Goal: Task Accomplishment & Management: Manage account settings

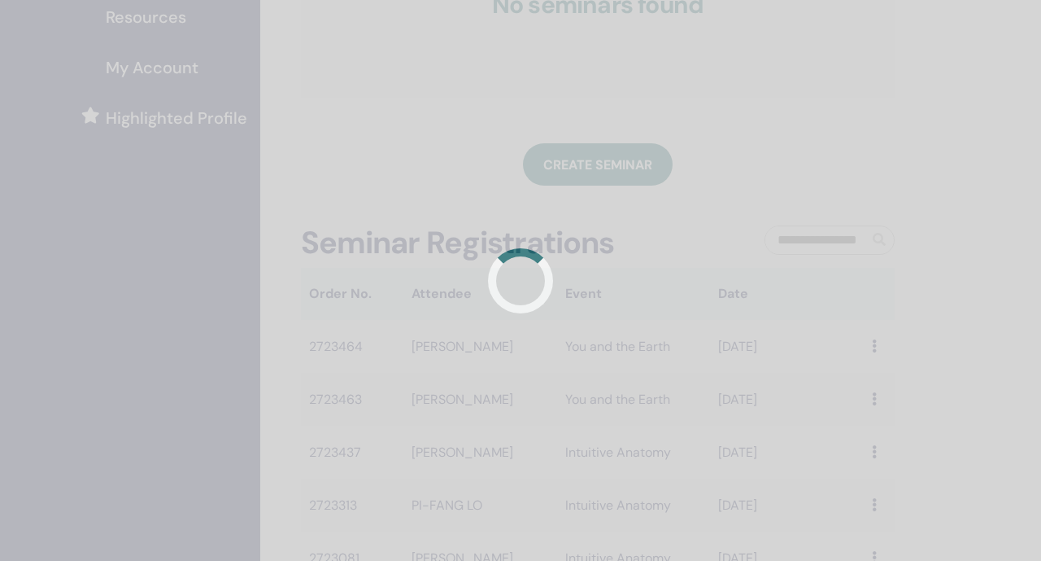
scroll to position [387, 0]
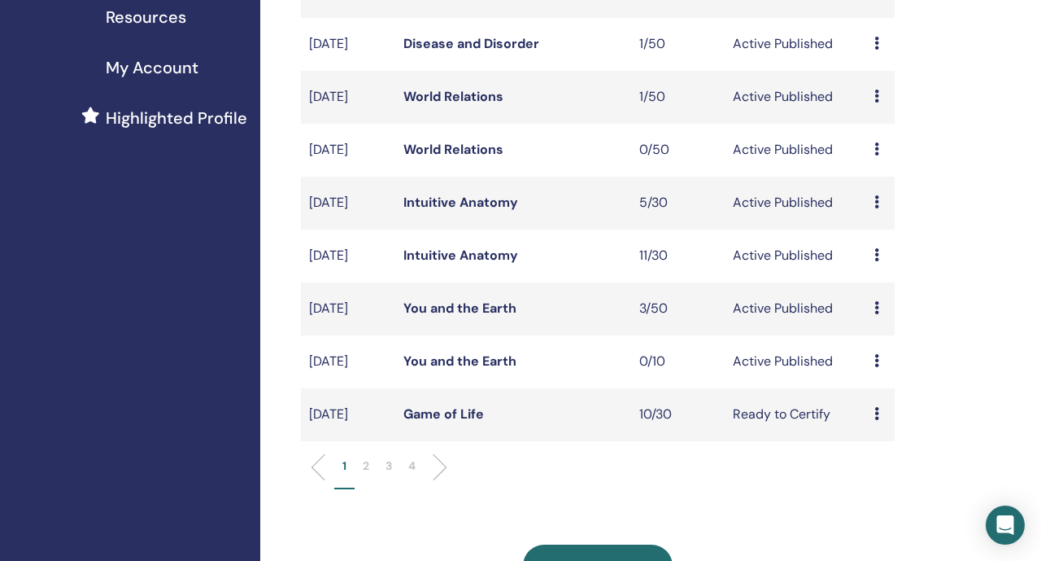
click at [462, 316] on link "You and the Earth" at bounding box center [460, 307] width 113 height 17
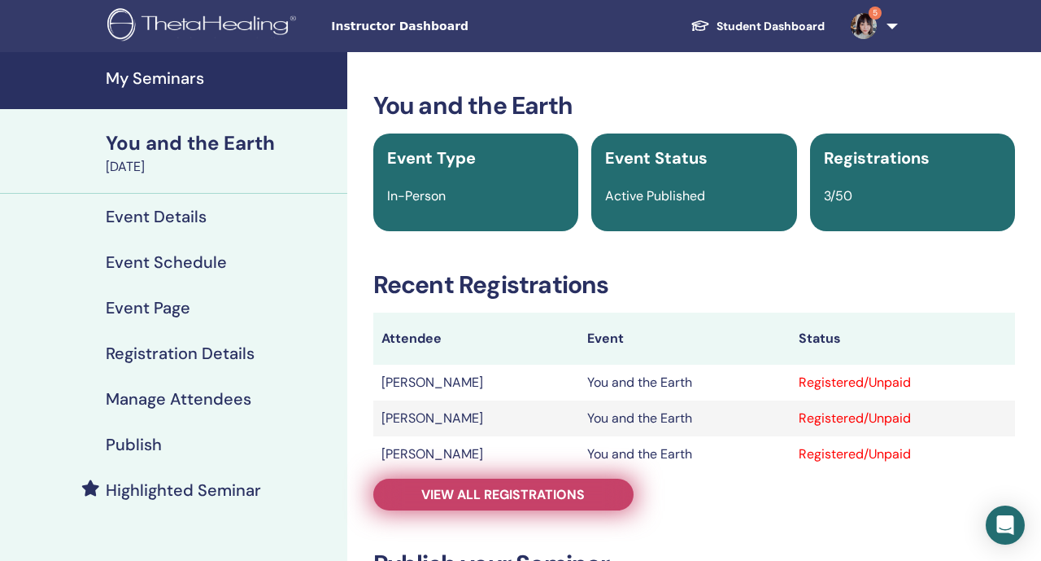
click at [499, 499] on span "View all registrations" at bounding box center [503, 494] width 164 height 17
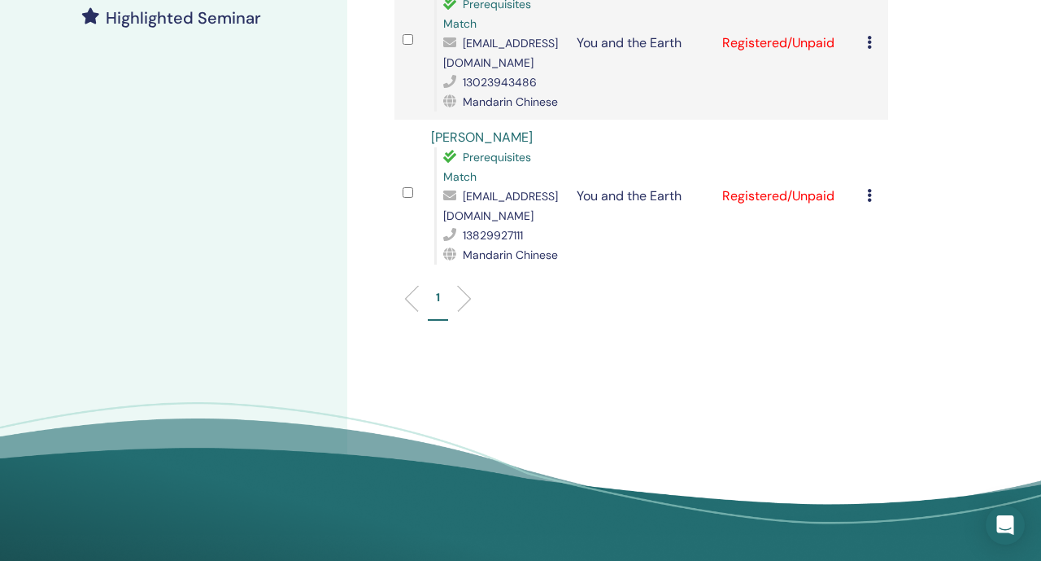
scroll to position [434, 0]
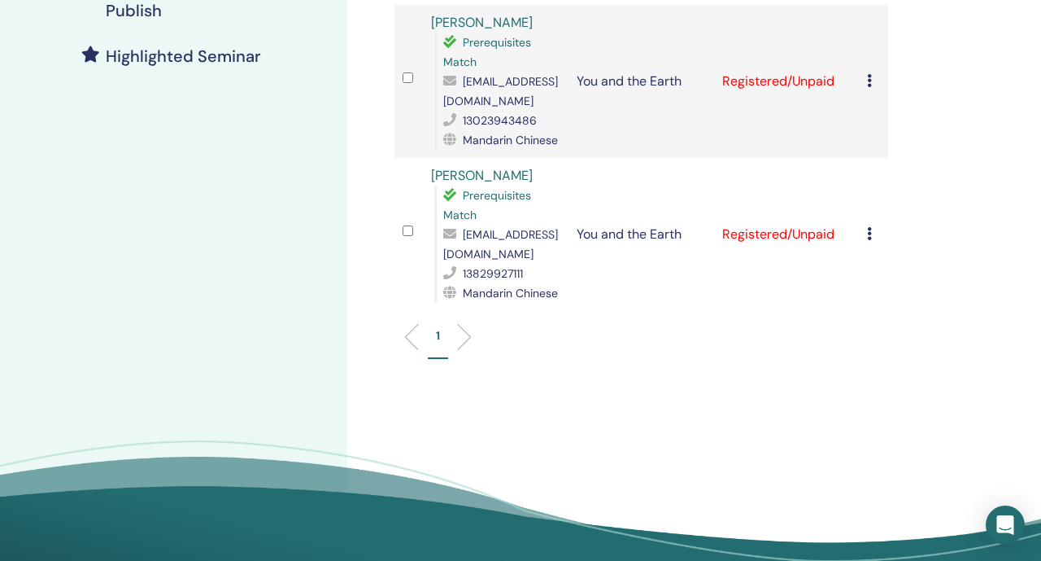
click at [871, 227] on icon at bounding box center [869, 233] width 5 height 13
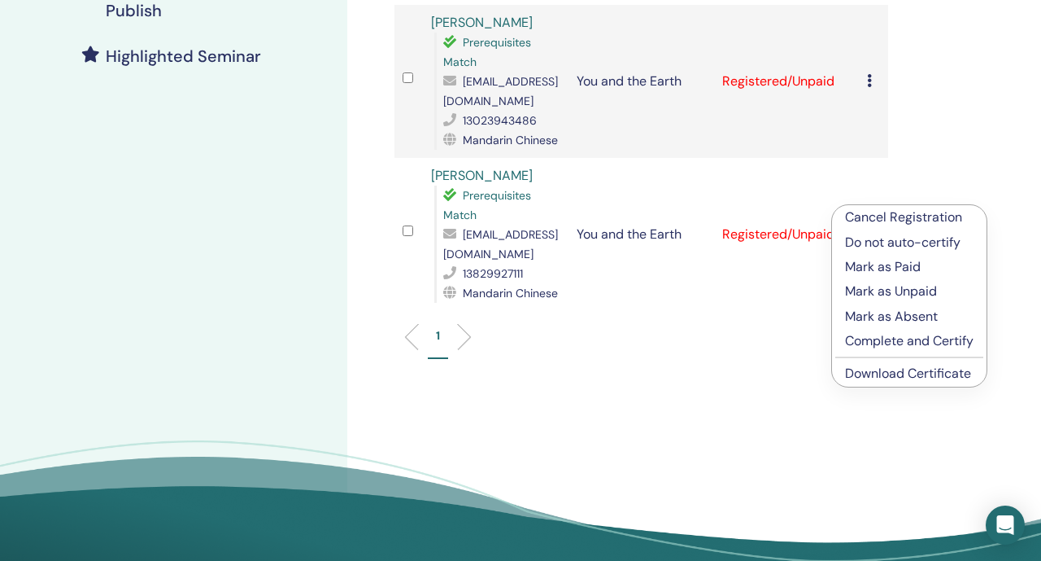
click at [866, 219] on p "Cancel Registration" at bounding box center [909, 217] width 129 height 20
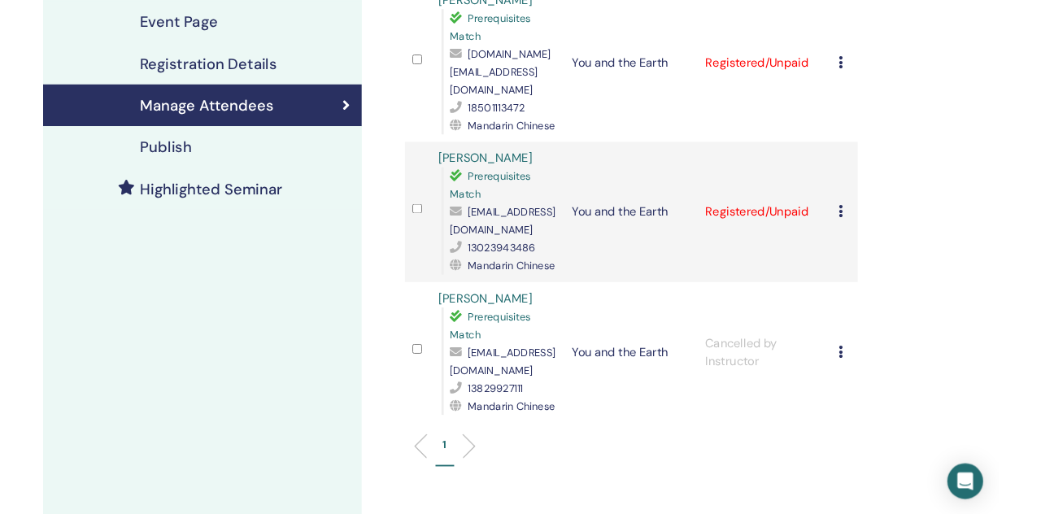
scroll to position [260, 0]
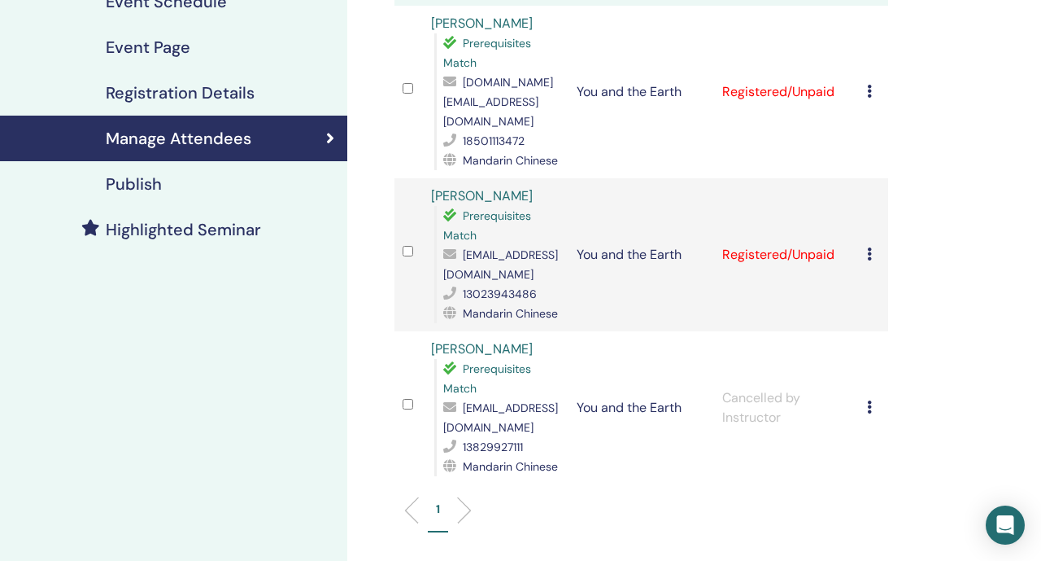
click at [875, 245] on div "Cancel Registration Do not auto-certify Mark as Paid Mark as Unpaid Mark as Abs…" at bounding box center [873, 255] width 13 height 20
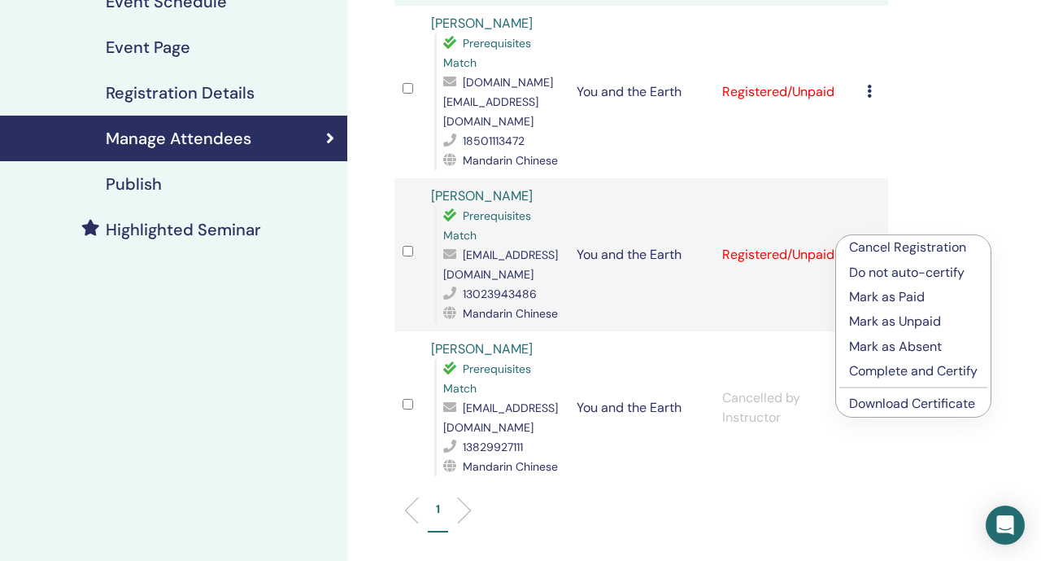
click at [909, 408] on link "Download Certificate" at bounding box center [912, 403] width 126 height 17
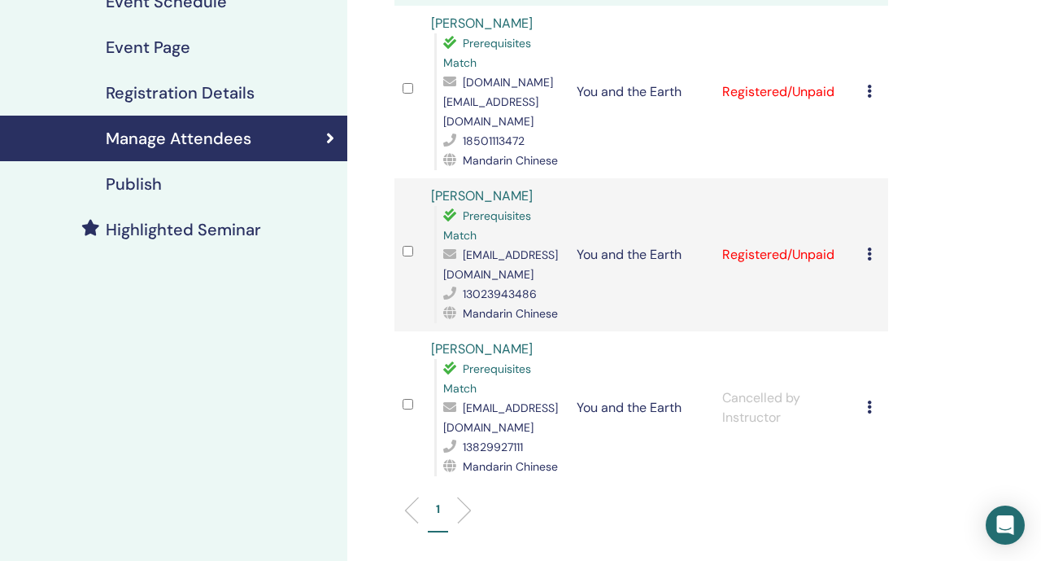
click at [438, 187] on link "[PERSON_NAME]" at bounding box center [482, 195] width 102 height 17
click at [546, 186] on div "Chien Shou Wang Prerequisites Match andylove0126@gmail.com 13023943486 Mandarin…" at bounding box center [495, 254] width 129 height 137
drag, startPoint x: 546, startPoint y: 176, endPoint x: 424, endPoint y: 177, distance: 122.0
click at [424, 178] on td "Chien Shou Wang Prerequisites Match andylove0126@gmail.com 13023943486 Mandarin…" at bounding box center [496, 254] width 146 height 153
copy link "[PERSON_NAME]"
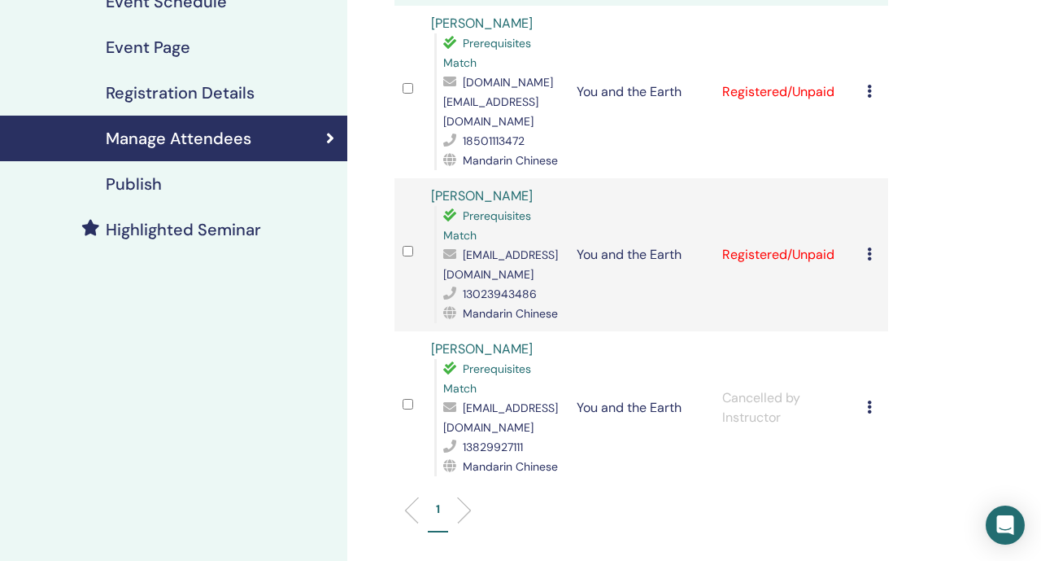
click at [875, 245] on div "Cancel Registration Do not auto-certify Mark as Paid Mark as Unpaid Mark as Abs…" at bounding box center [873, 255] width 13 height 20
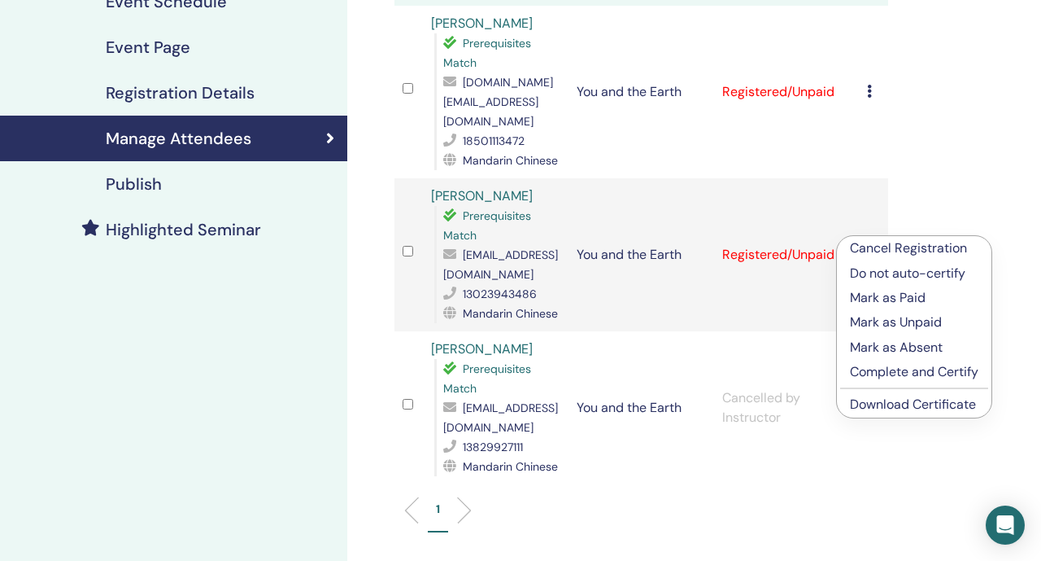
click at [944, 407] on link "Download Certificate" at bounding box center [913, 403] width 126 height 17
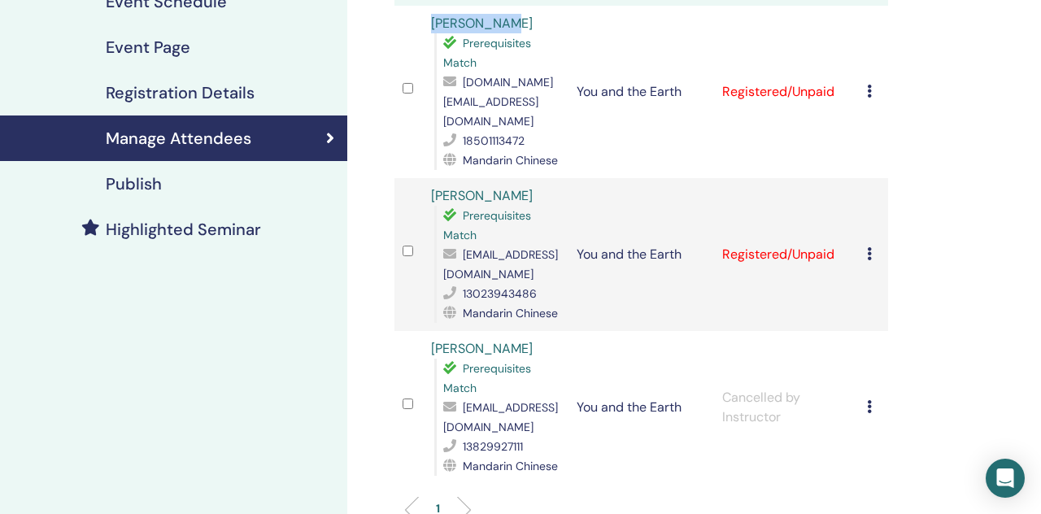
drag, startPoint x: 521, startPoint y: 20, endPoint x: 430, endPoint y: 20, distance: 91.1
click at [430, 20] on td "Yaxuan Wang Prerequisites Match skyy.wang@gmail.com 18501113472 Mandarin Chinese" at bounding box center [496, 92] width 146 height 172
copy link "Yaxuan Wang"
click at [875, 82] on div "Cancel Registration Do not auto-certify Mark as Paid Mark as Unpaid Mark as Abs…" at bounding box center [873, 92] width 13 height 20
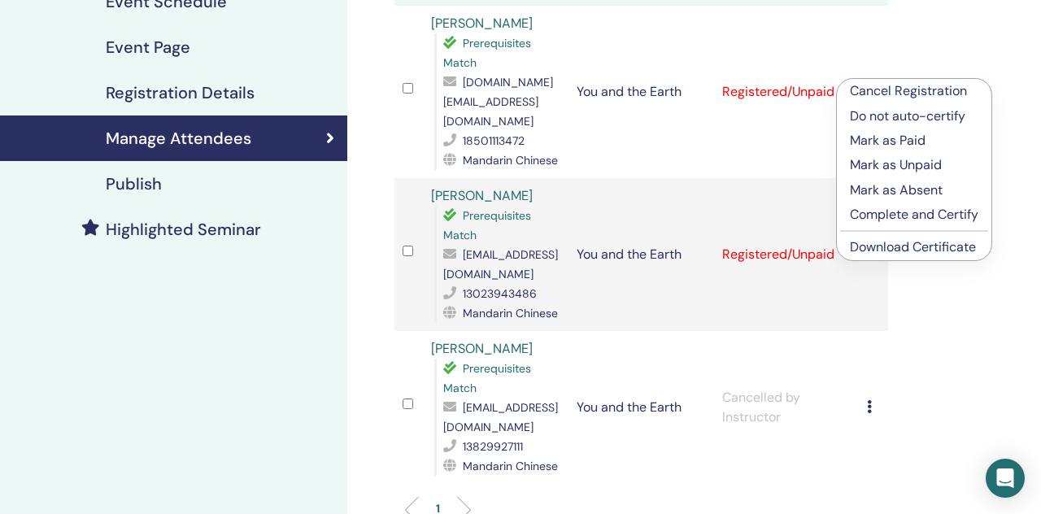
click at [933, 247] on link "Download Certificate" at bounding box center [913, 246] width 126 height 17
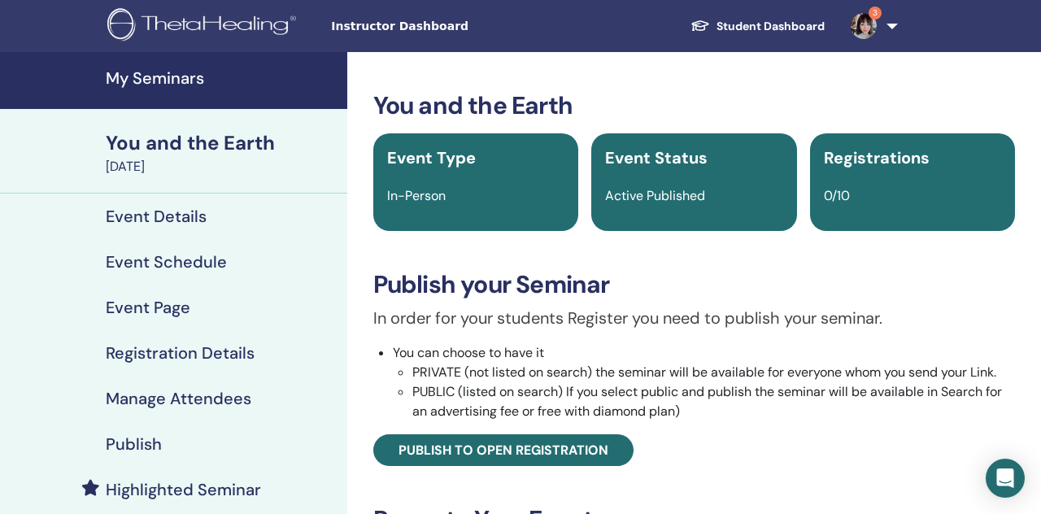
click at [220, 85] on h4 "My Seminars" at bounding box center [222, 78] width 232 height 20
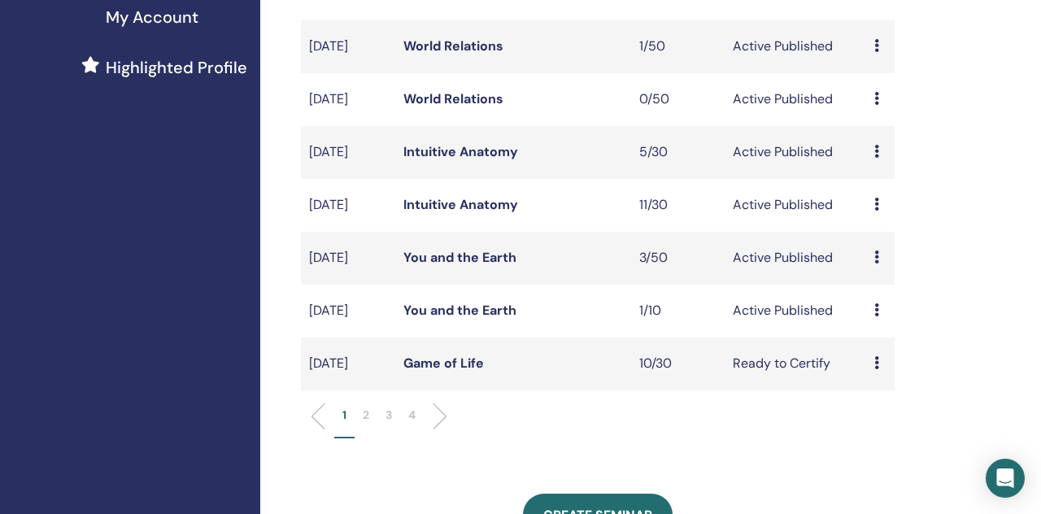
scroll to position [439, 0]
click at [373, 438] on li "2" at bounding box center [366, 422] width 23 height 32
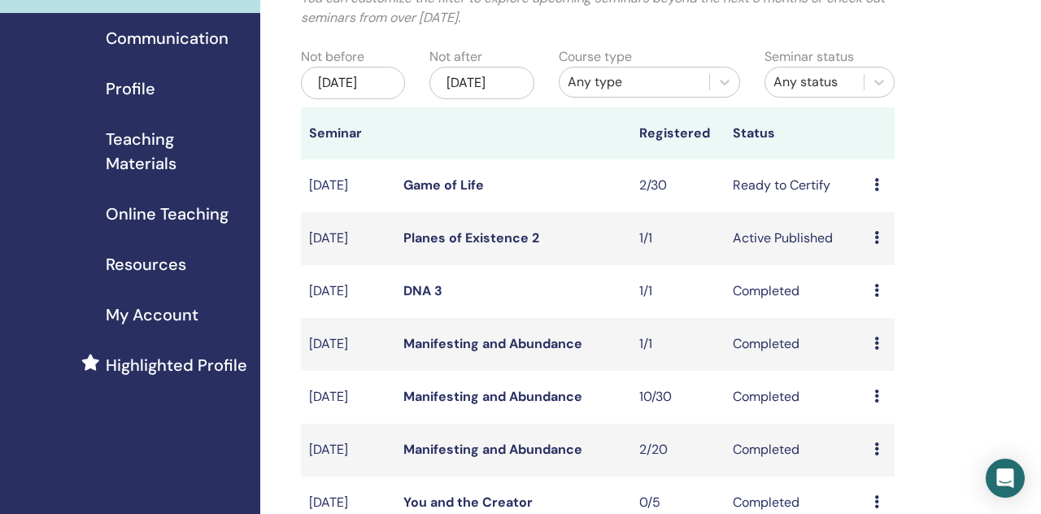
scroll to position [64, 0]
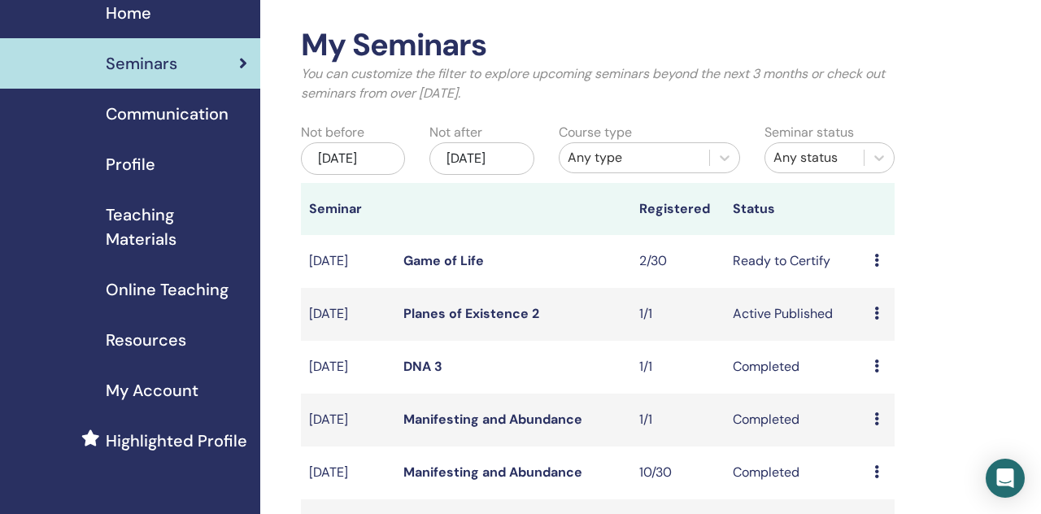
click at [446, 322] on link "Planes of Existence 2" at bounding box center [472, 313] width 136 height 17
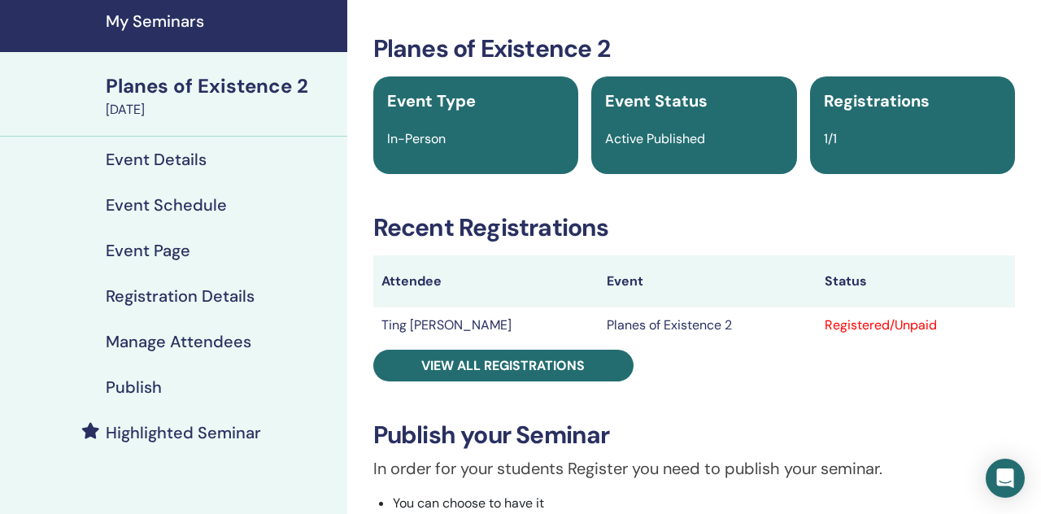
scroll to position [63, 0]
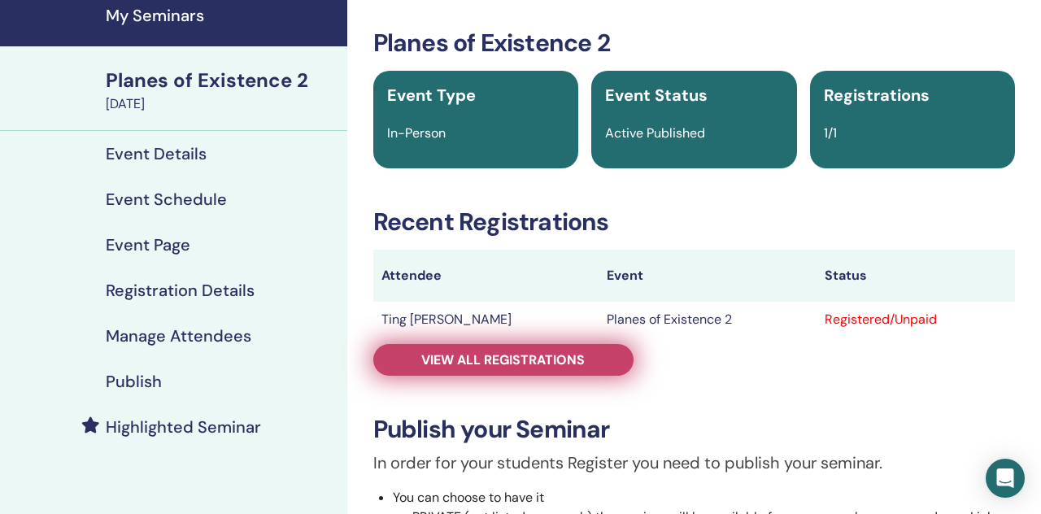
click at [423, 368] on span "View all registrations" at bounding box center [503, 359] width 164 height 17
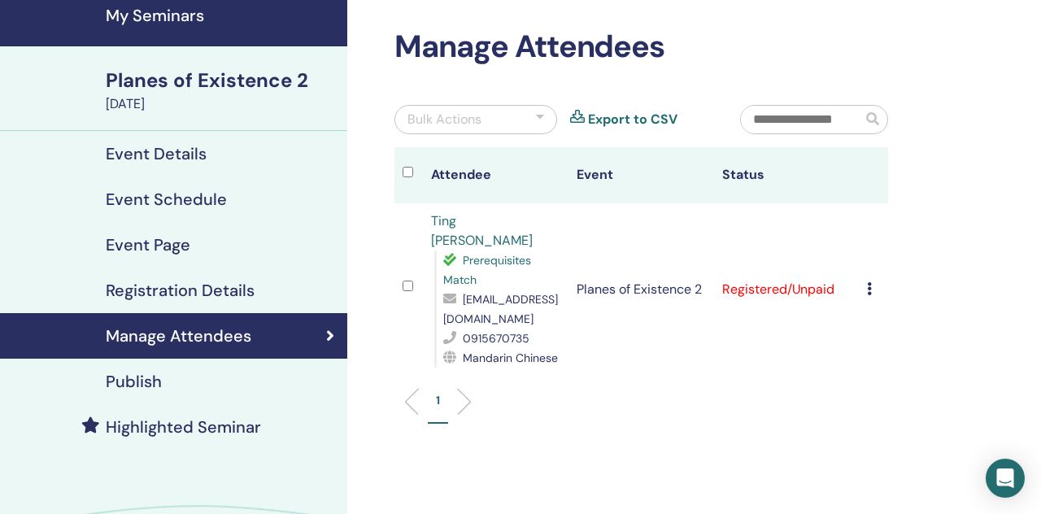
click at [870, 282] on icon at bounding box center [869, 288] width 5 height 13
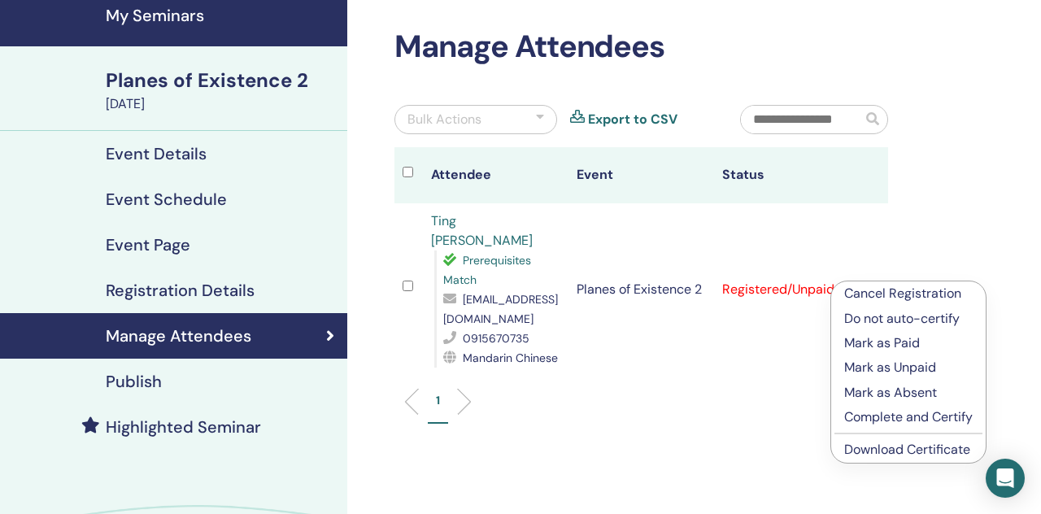
click at [867, 414] on p "Complete and Certify" at bounding box center [909, 418] width 129 height 20
